Goal: Transaction & Acquisition: Purchase product/service

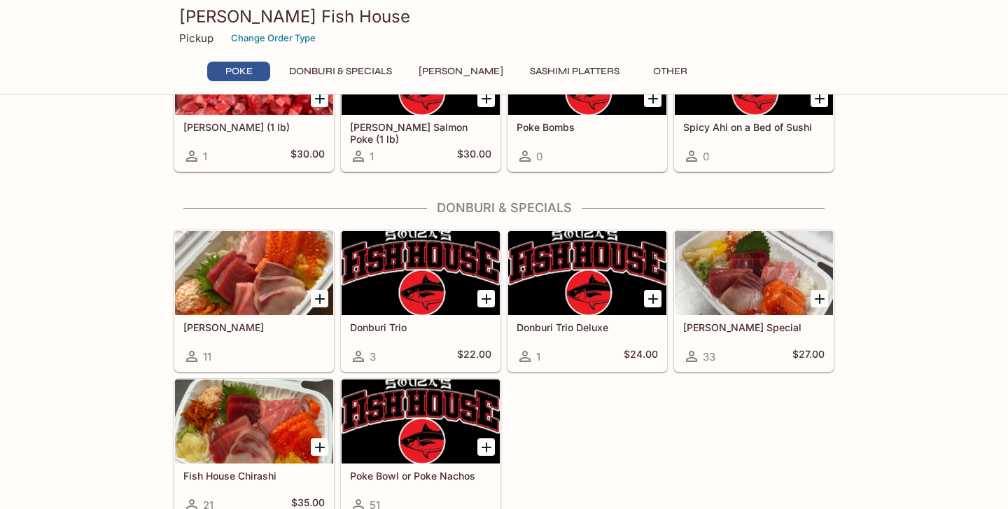
scroll to position [120, 0]
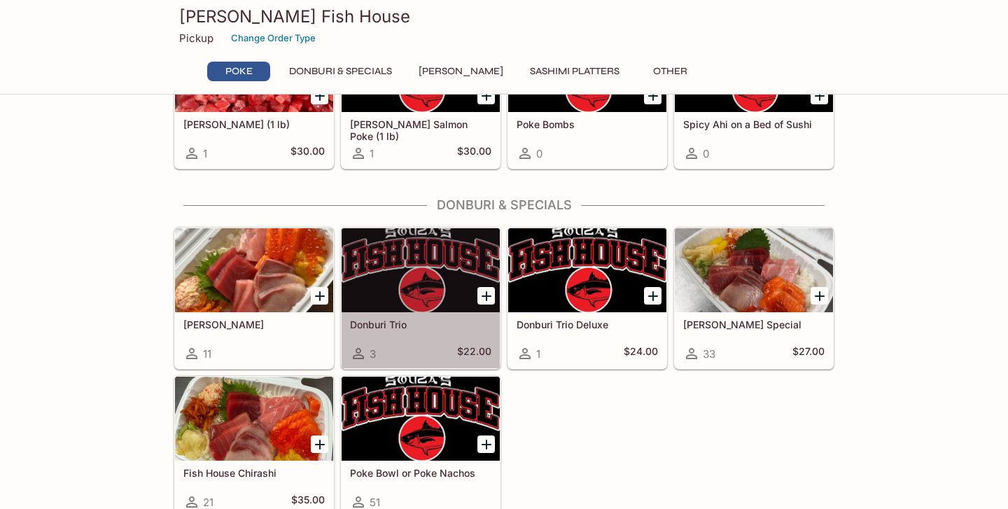
click at [423, 290] on div at bounding box center [420, 270] width 158 height 84
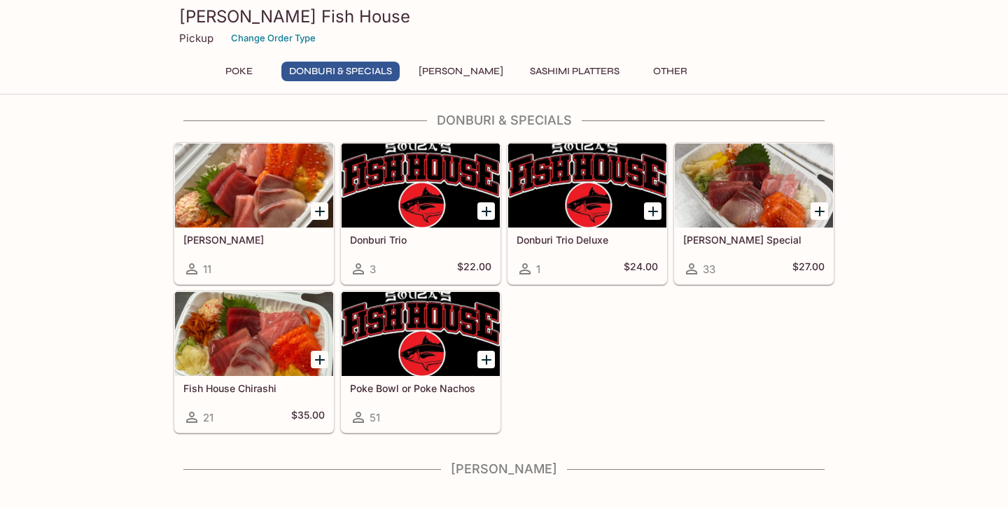
scroll to position [216, 0]
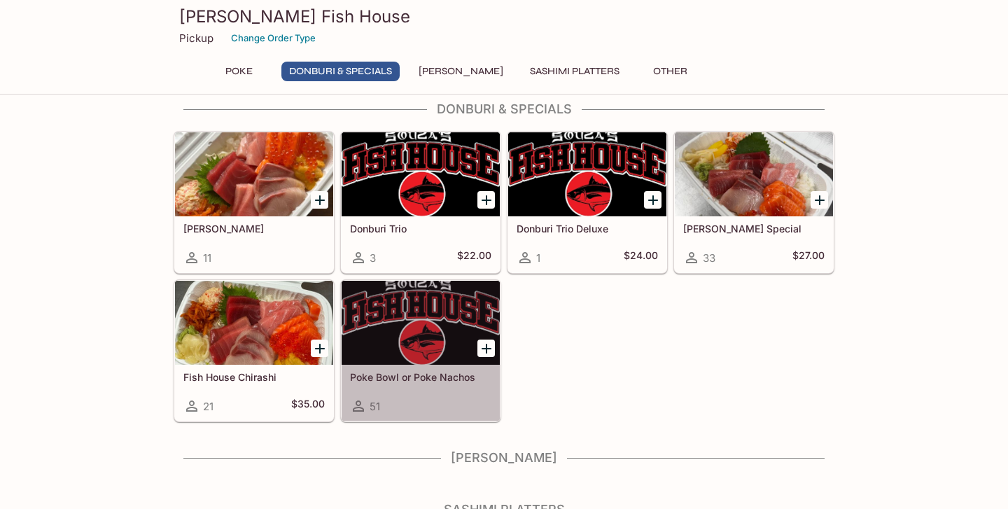
click at [425, 397] on div "51" at bounding box center [420, 405] width 141 height 17
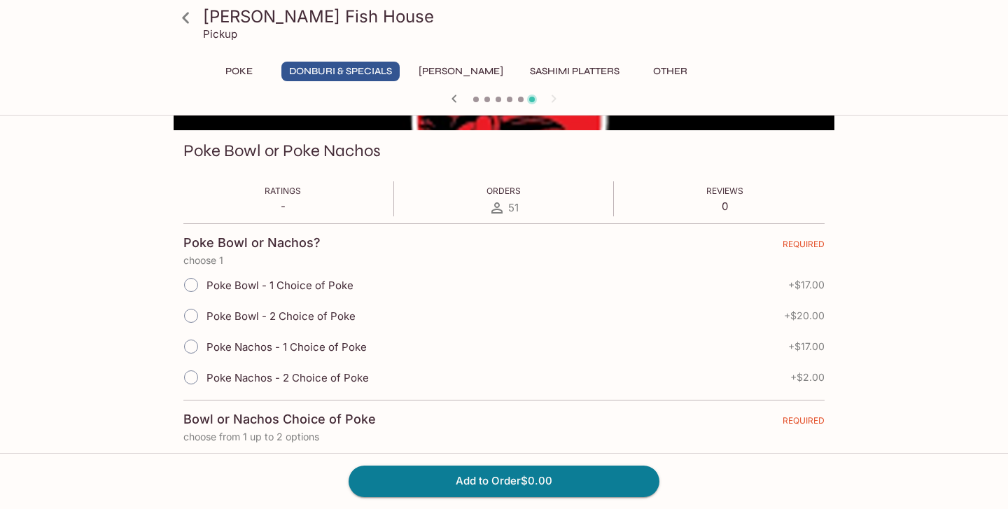
scroll to position [185, 0]
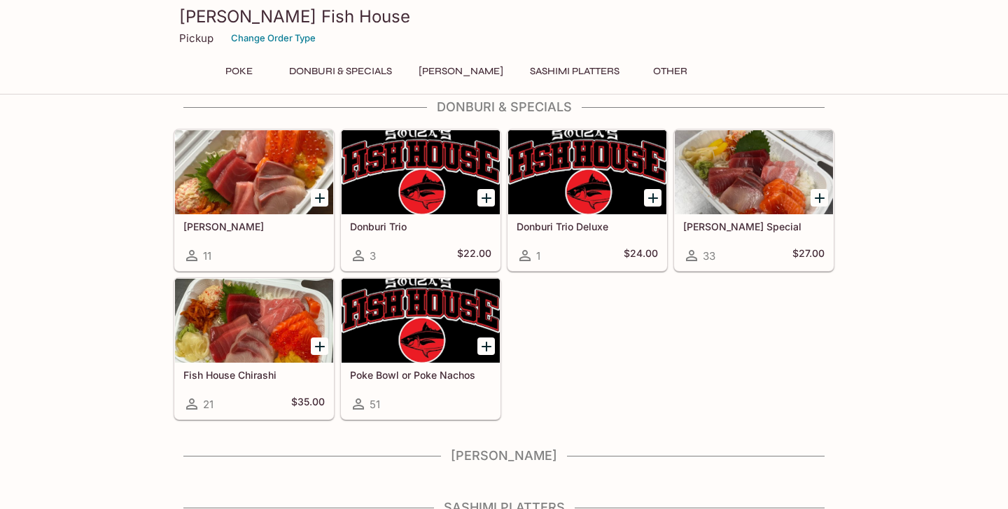
scroll to position [285, 0]
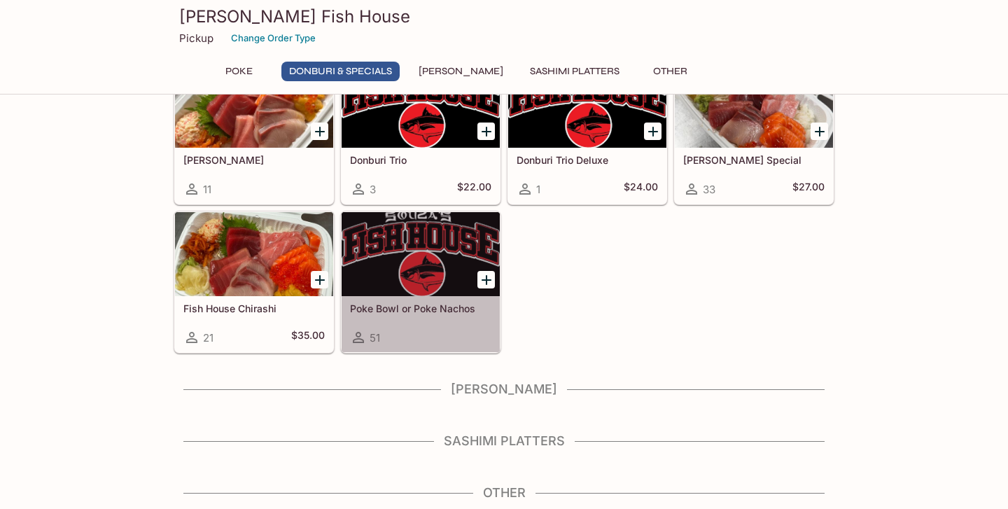
click at [442, 270] on div at bounding box center [420, 254] width 158 height 84
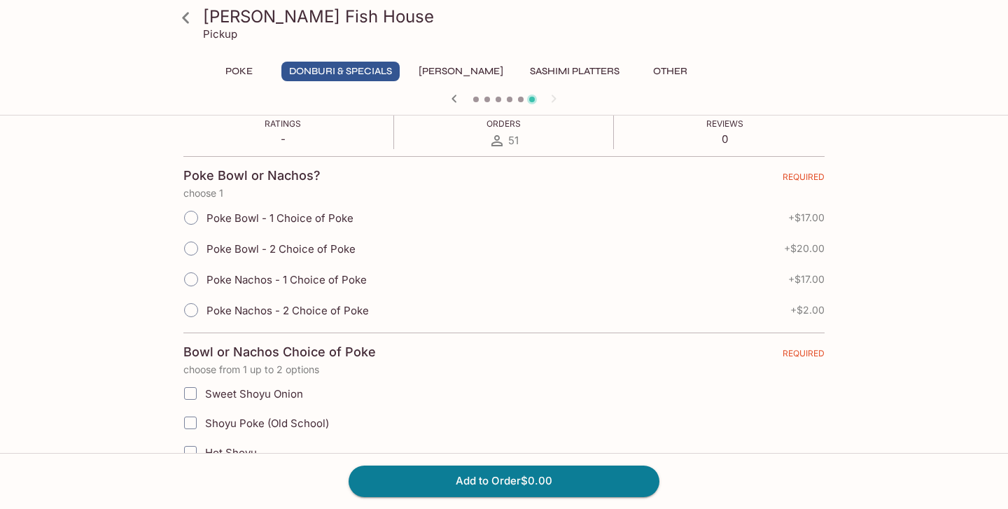
scroll to position [245, 0]
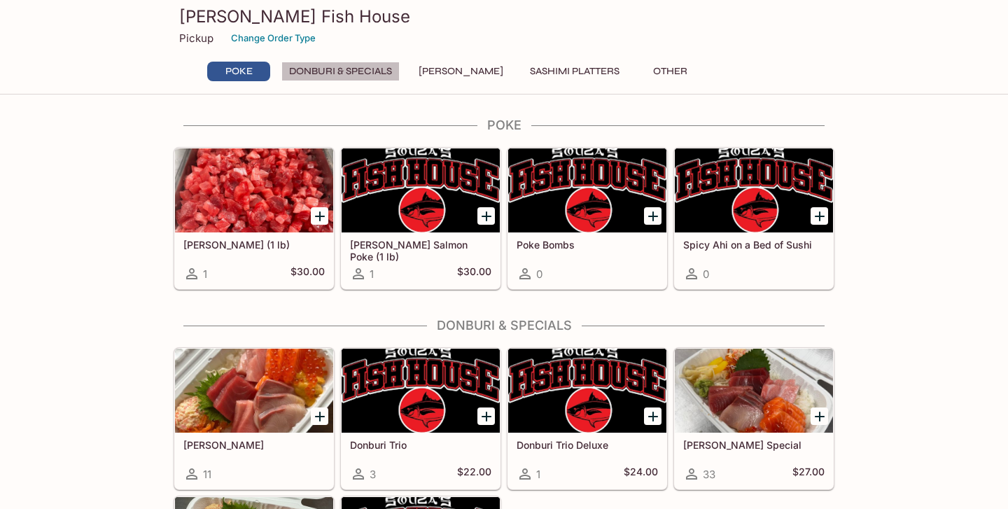
click at [348, 73] on button "Donburi & Specials" at bounding box center [340, 72] width 118 height 20
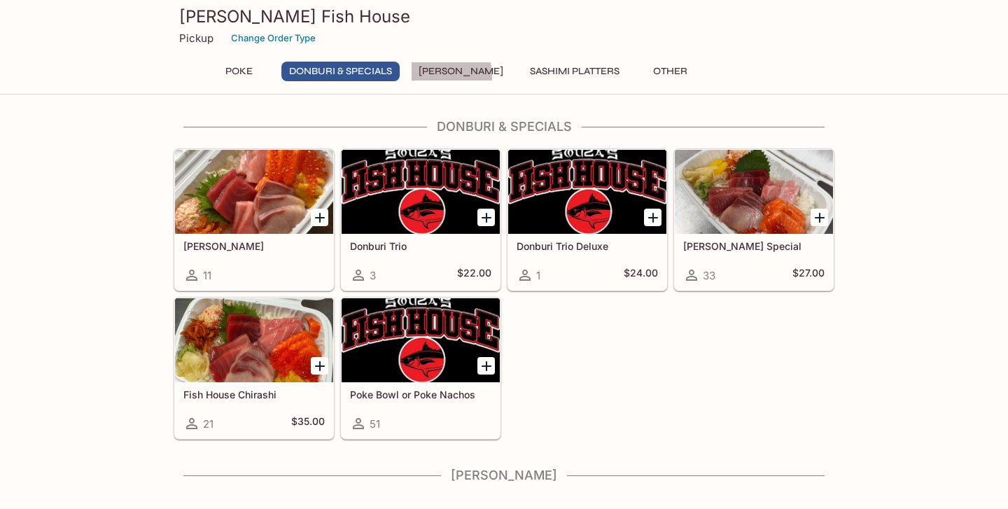
click at [427, 76] on button "[PERSON_NAME]" at bounding box center [461, 72] width 100 height 20
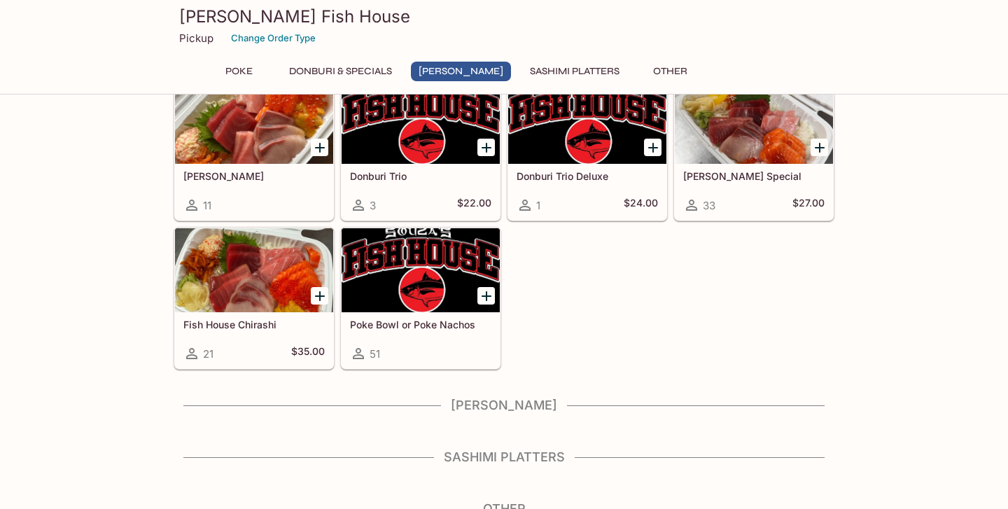
scroll to position [285, 0]
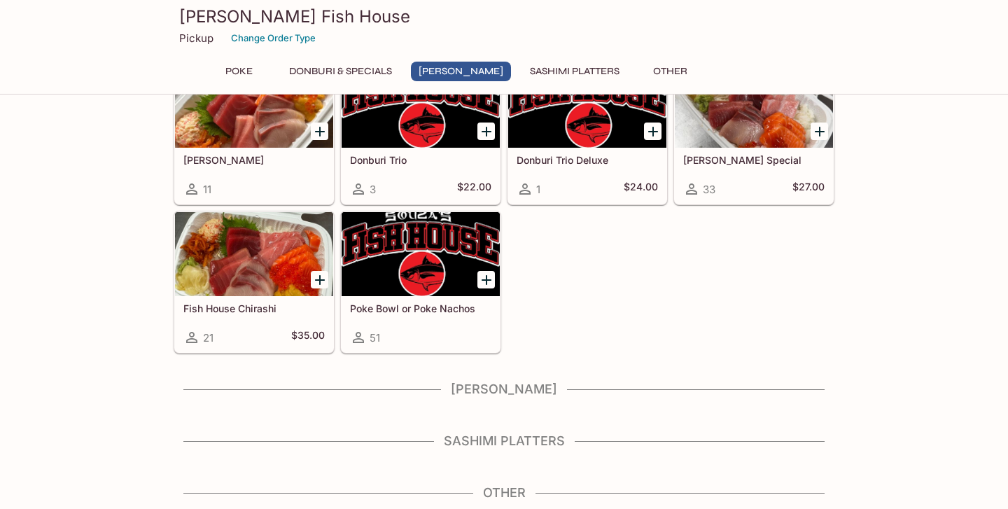
click at [500, 383] on h4 "[PERSON_NAME]" at bounding box center [504, 388] width 660 height 15
click at [585, 76] on button "Sashimi Platters" at bounding box center [574, 72] width 105 height 20
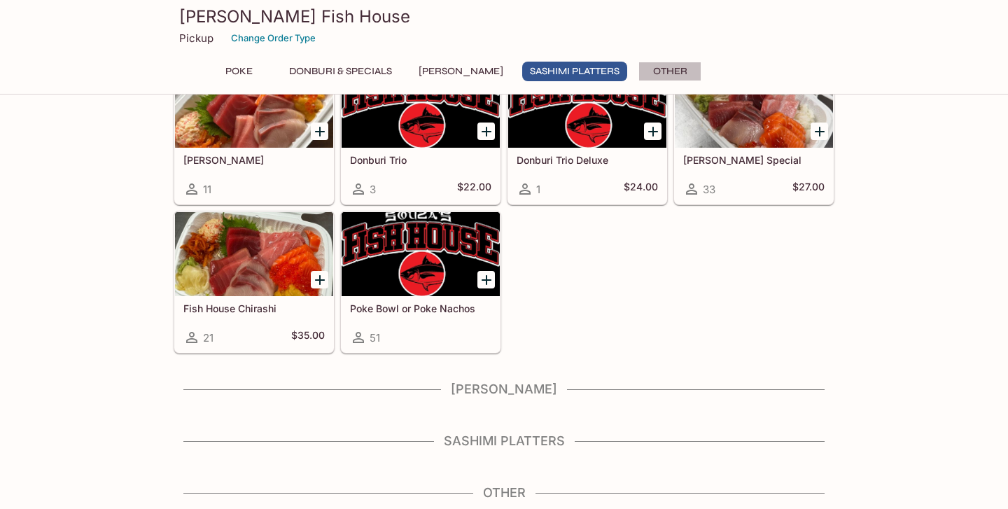
click at [656, 77] on button "Other" at bounding box center [669, 72] width 63 height 20
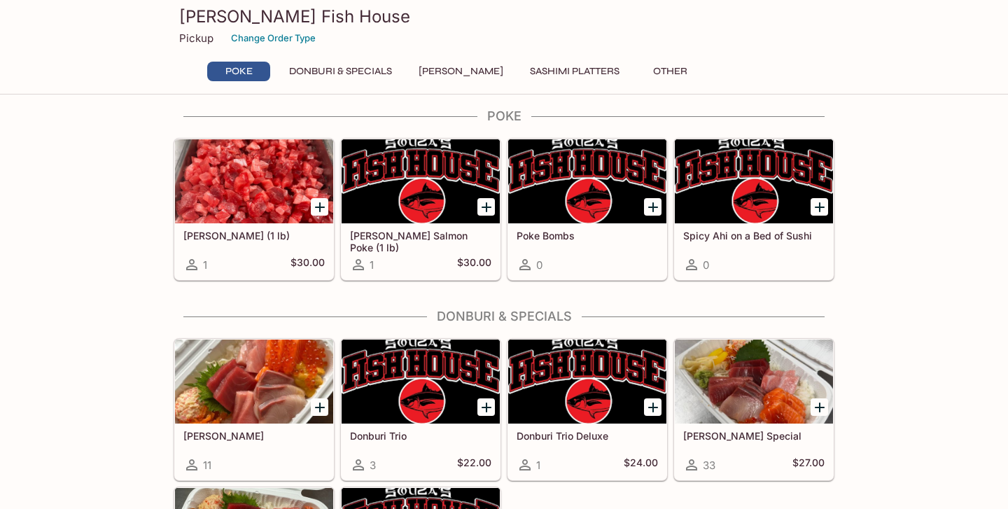
scroll to position [10, 0]
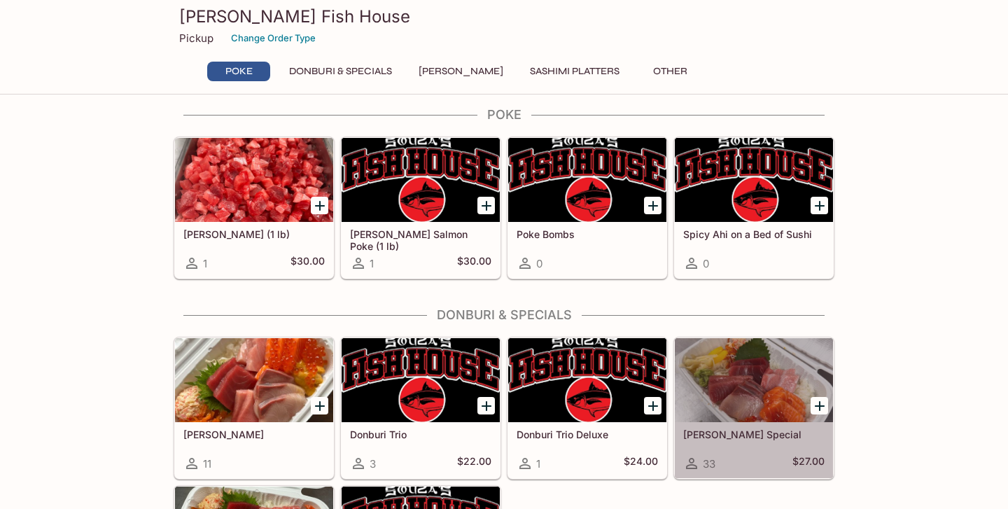
click at [696, 407] on div at bounding box center [753, 380] width 158 height 84
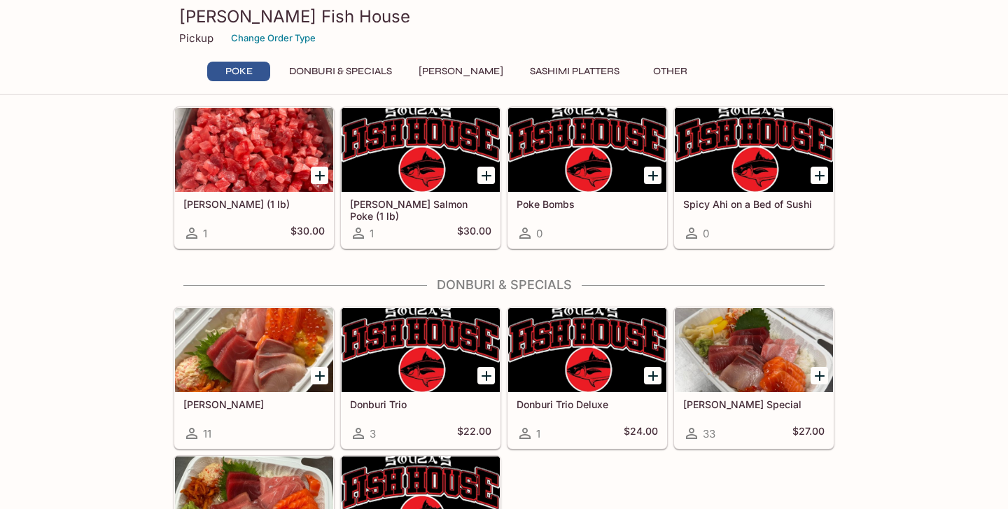
scroll to position [42, 0]
